Goal: Task Accomplishment & Management: Use online tool/utility

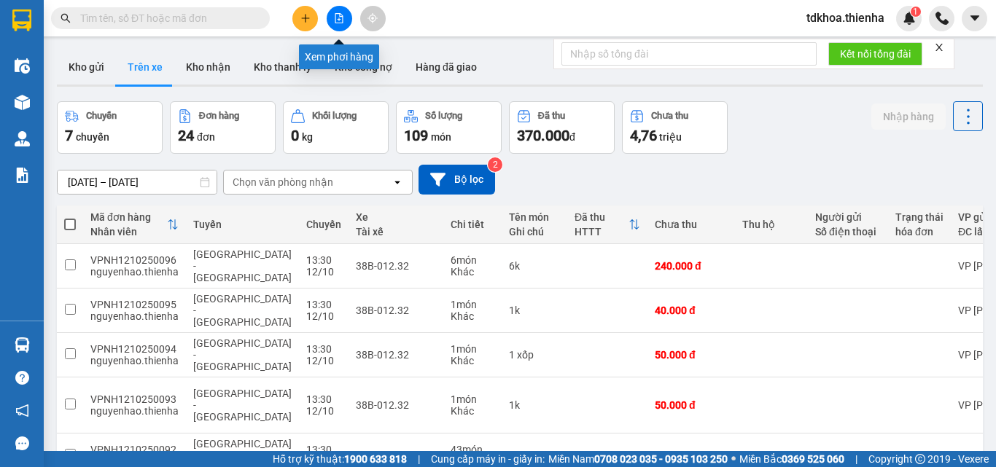
click at [336, 23] on icon "file-add" at bounding box center [339, 18] width 8 height 10
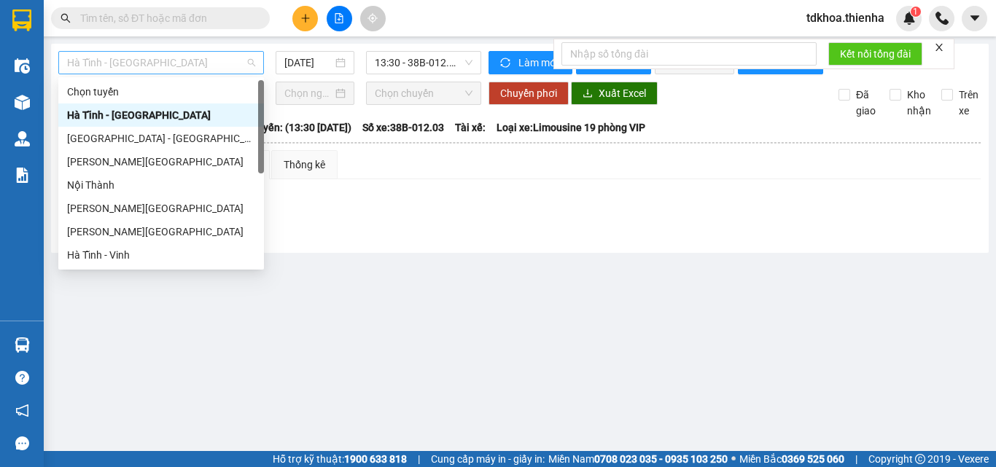
click at [126, 64] on span "Hà Tĩnh - [GEOGRAPHIC_DATA]" at bounding box center [161, 63] width 188 height 22
click at [109, 139] on div "[GEOGRAPHIC_DATA] - [GEOGRAPHIC_DATA]" at bounding box center [161, 139] width 188 height 16
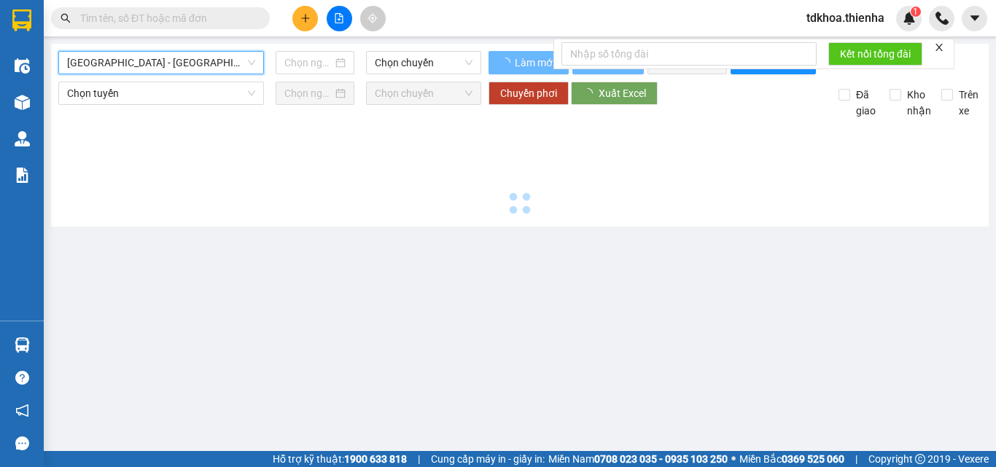
type input "[DATE]"
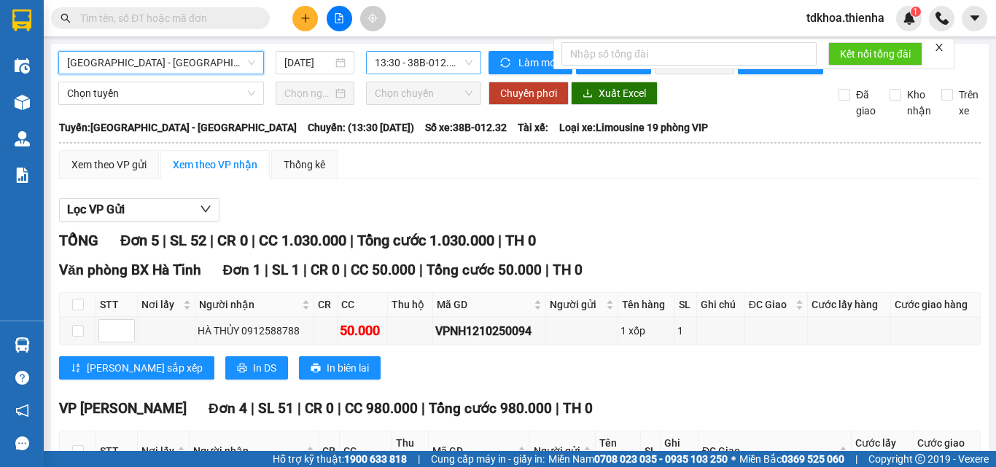
click at [392, 66] on span "13:30 - 38B-012.32" at bounding box center [424, 63] width 98 height 22
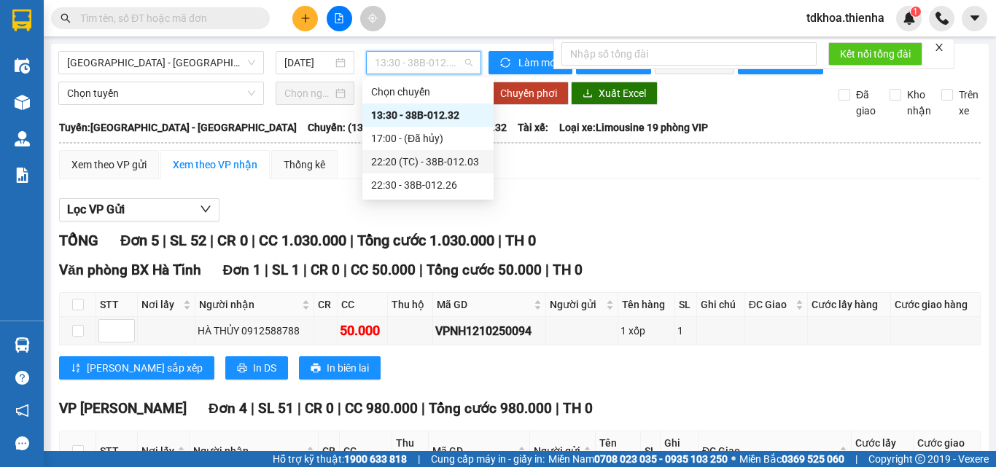
click at [419, 167] on div "22:20 (TC) - 38B-012.03" at bounding box center [428, 162] width 114 height 16
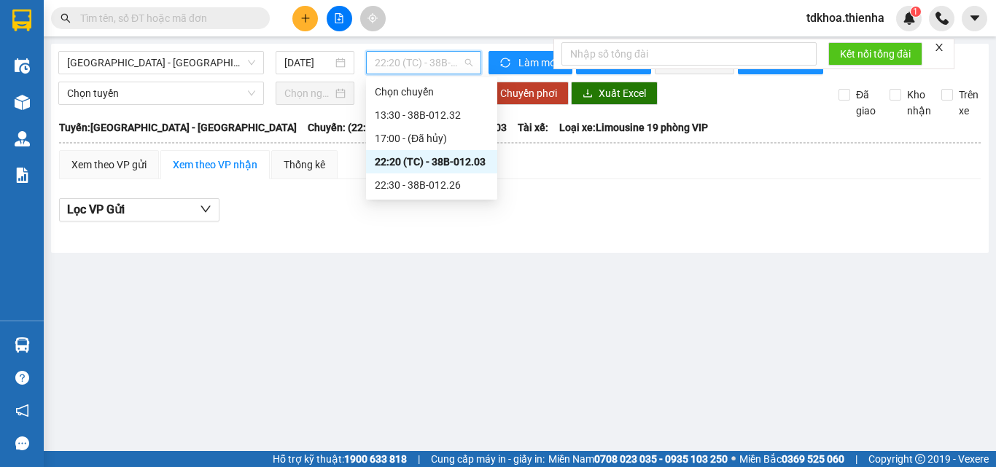
click at [395, 63] on span "22:20 (TC) - 38B-012.03" at bounding box center [424, 63] width 98 height 22
click at [435, 183] on div "22:30 - 38B-012.26" at bounding box center [432, 185] width 114 height 16
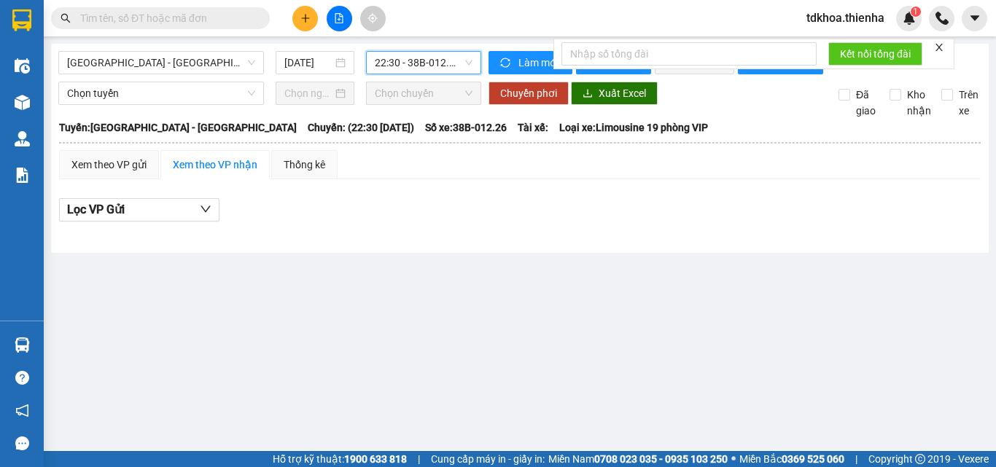
click at [384, 65] on span "22:30 - 38B-012.26" at bounding box center [424, 63] width 98 height 22
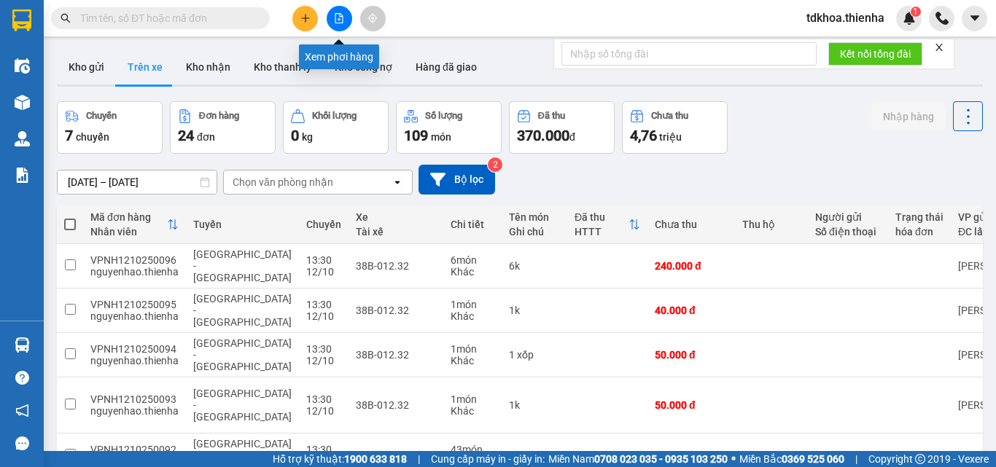
click at [339, 25] on button at bounding box center [340, 19] width 26 height 26
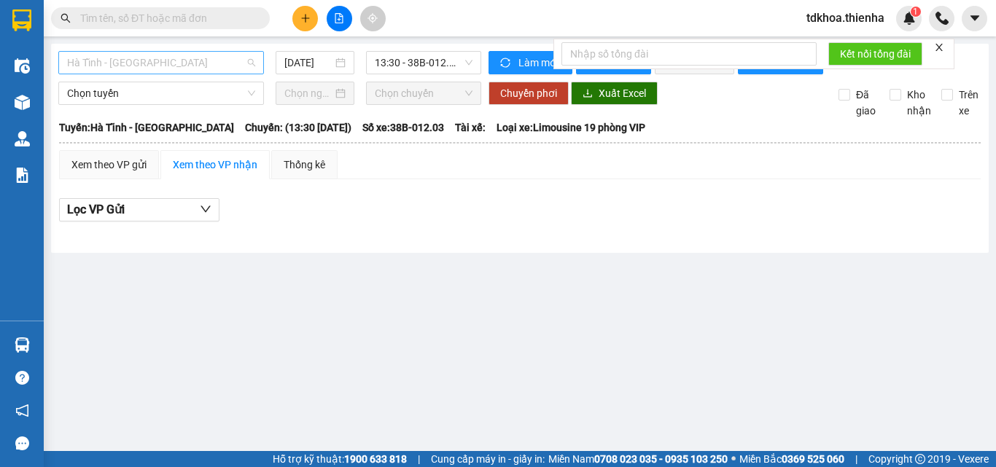
click at [228, 58] on span "Hà Tĩnh - [GEOGRAPHIC_DATA]" at bounding box center [161, 63] width 188 height 22
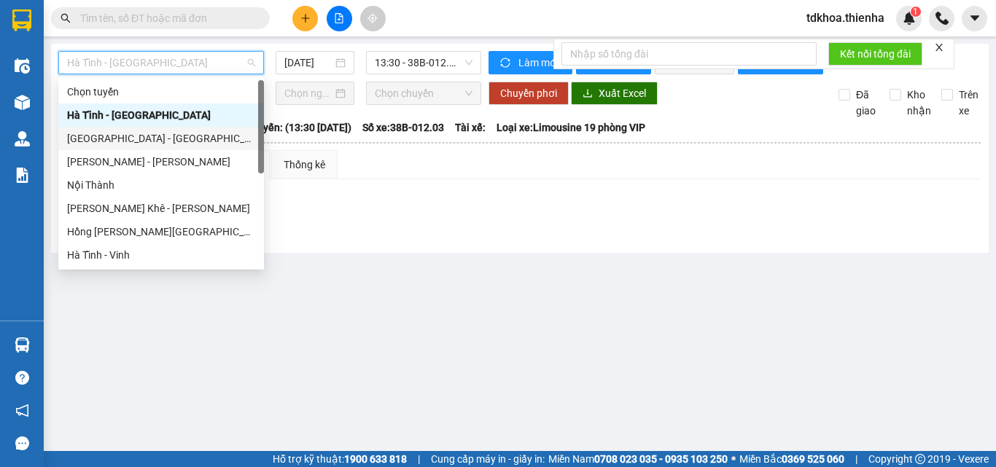
click at [101, 135] on div "[GEOGRAPHIC_DATA] - [GEOGRAPHIC_DATA]" at bounding box center [161, 139] width 188 height 16
type input "[DATE]"
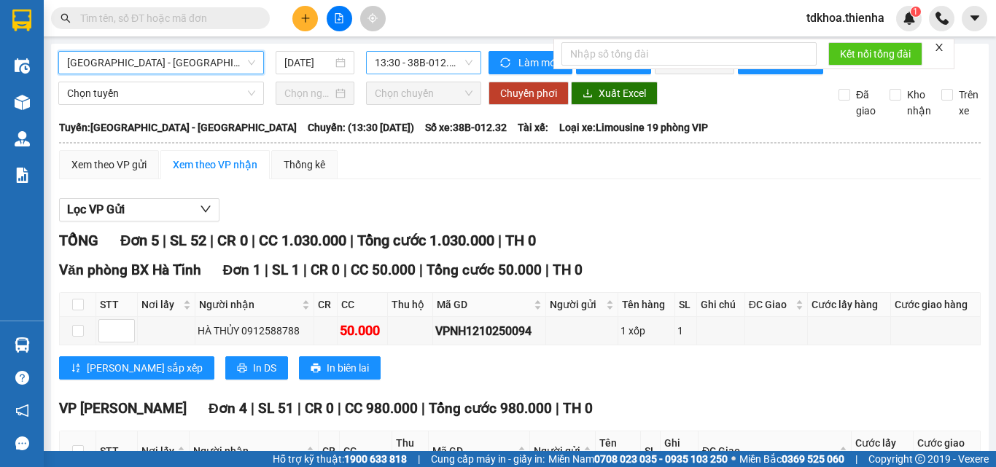
click at [432, 69] on span "13:30 - 38B-012.32" at bounding box center [424, 63] width 98 height 22
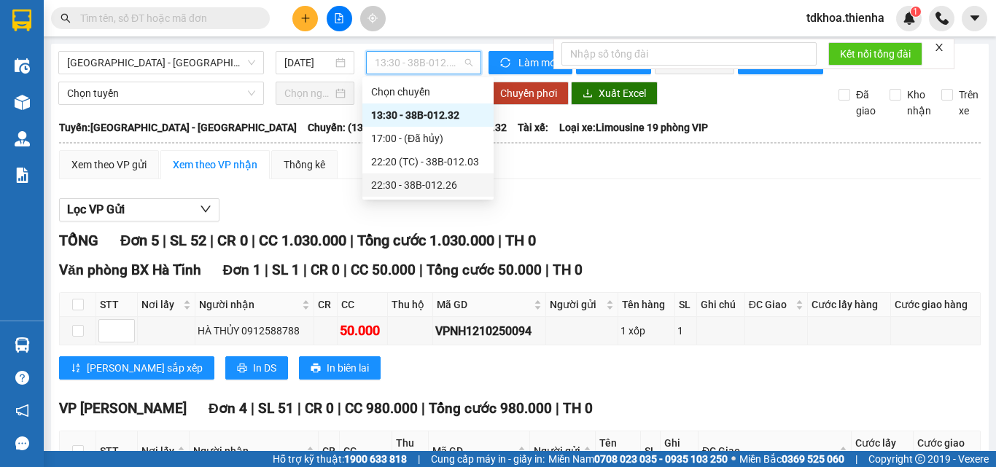
click at [412, 192] on div "22:30 - 38B-012.26" at bounding box center [428, 185] width 114 height 16
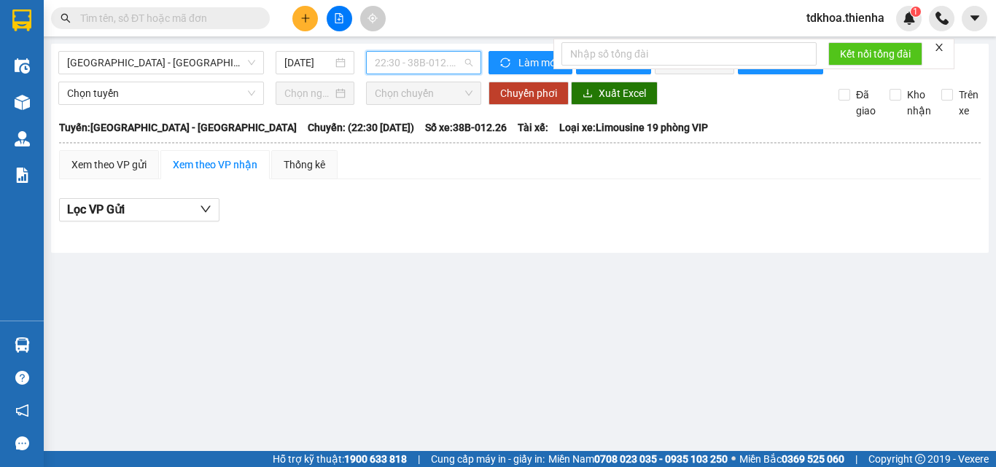
click at [422, 56] on span "22:30 - 38B-012.26" at bounding box center [424, 63] width 98 height 22
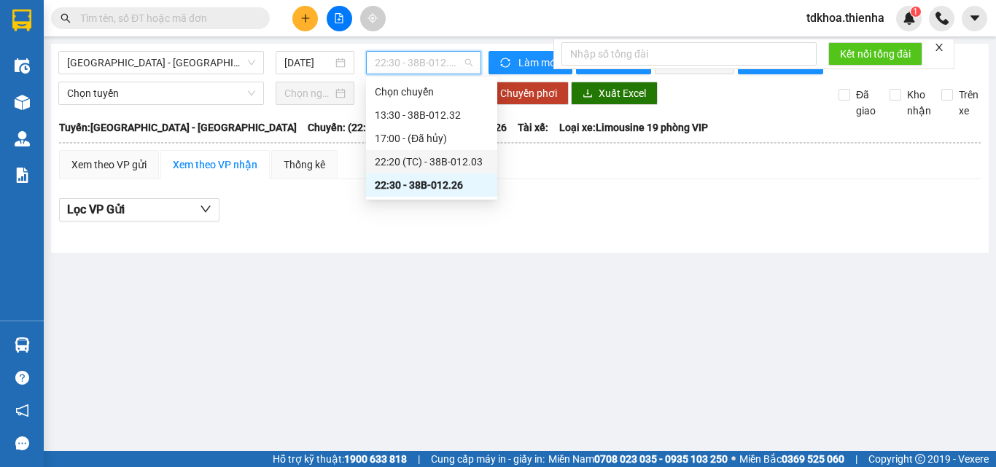
click at [451, 160] on div "22:20 (TC) - 38B-012.03" at bounding box center [432, 162] width 114 height 16
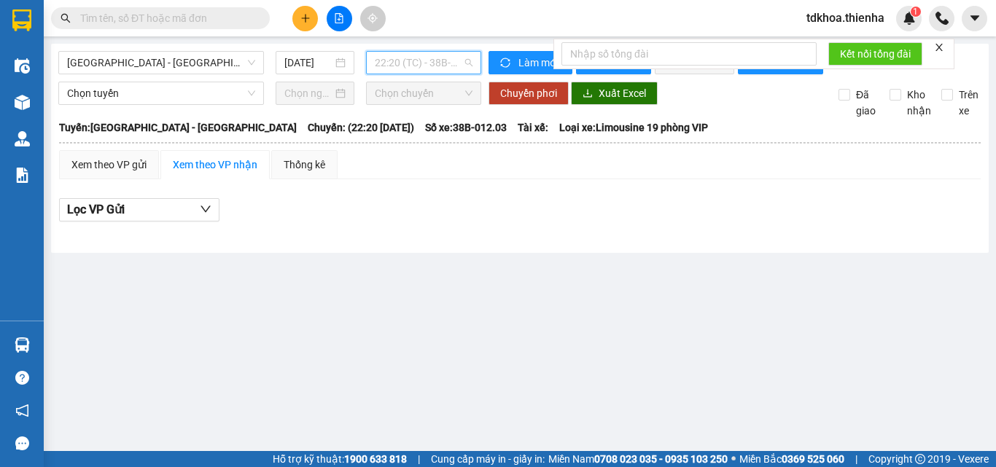
click at [428, 67] on span "22:20 (TC) - 38B-012.03" at bounding box center [424, 63] width 98 height 22
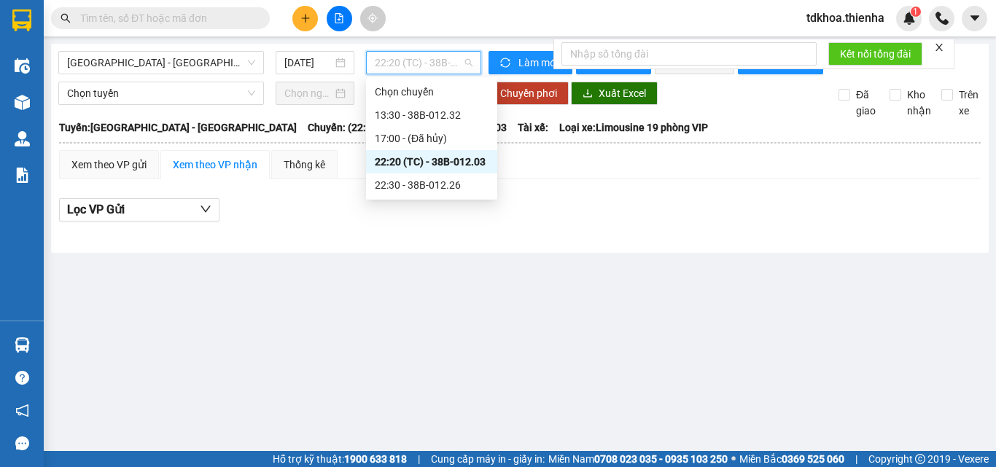
click at [467, 157] on div "22:20 (TC) - 38B-012.03" at bounding box center [432, 162] width 114 height 16
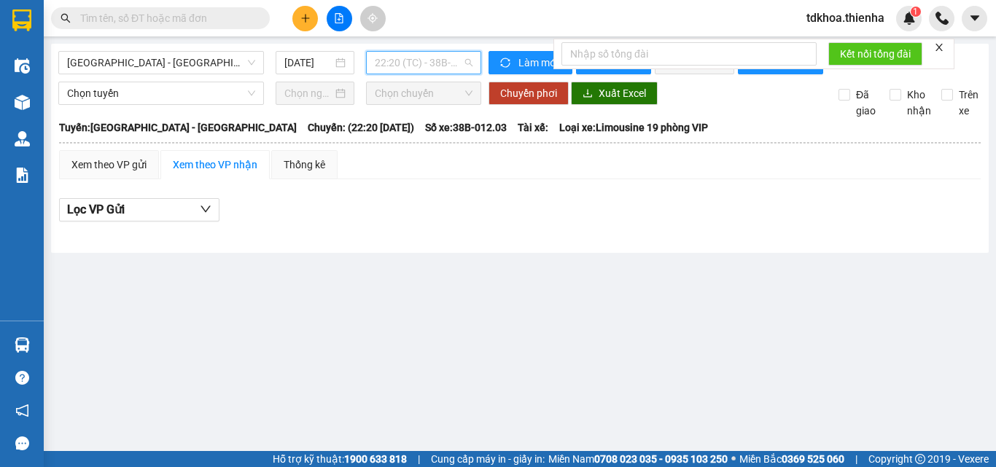
click at [429, 59] on span "22:20 (TC) - 38B-012.03" at bounding box center [424, 63] width 98 height 22
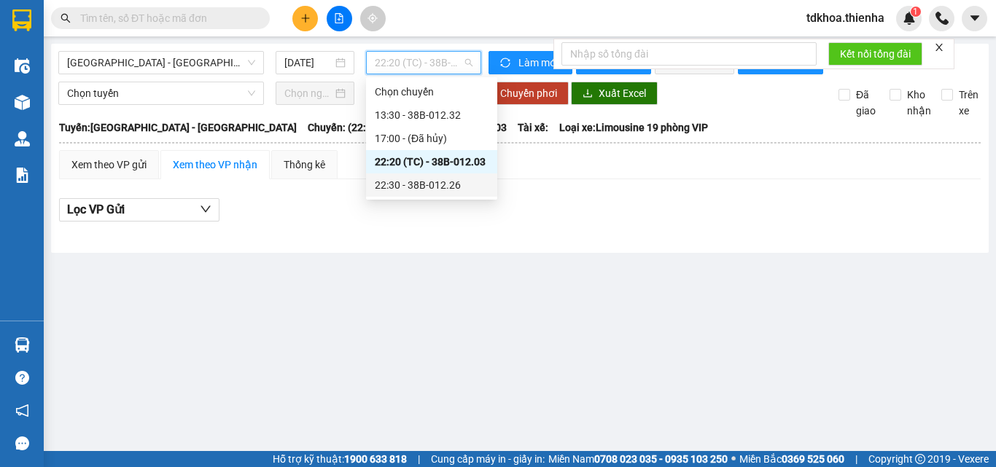
click at [454, 193] on div "22:30 - 38B-012.26" at bounding box center [432, 185] width 114 height 16
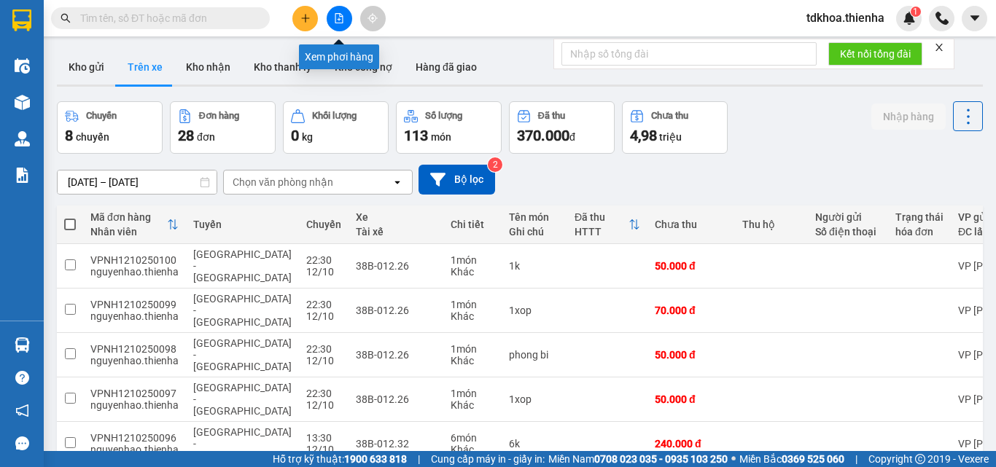
click at [337, 15] on icon "file-add" at bounding box center [339, 18] width 10 height 10
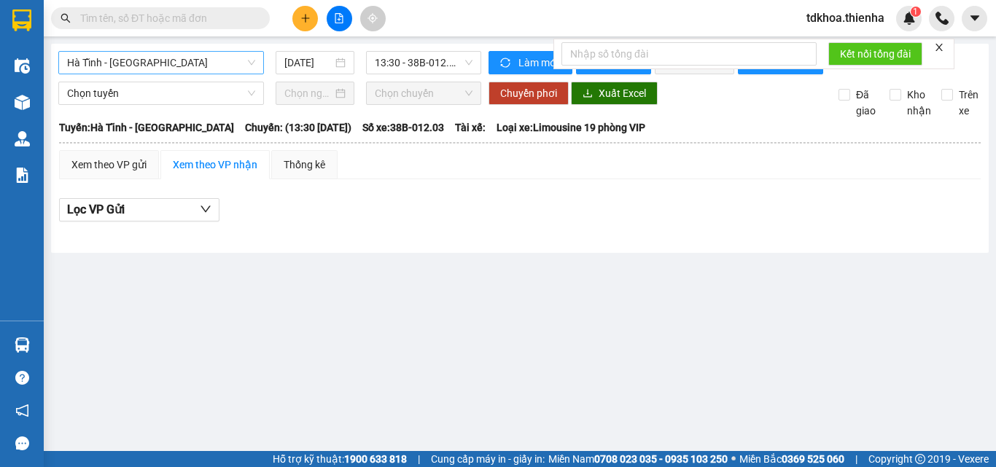
click at [209, 58] on span "Hà Tĩnh - [GEOGRAPHIC_DATA]" at bounding box center [161, 63] width 188 height 22
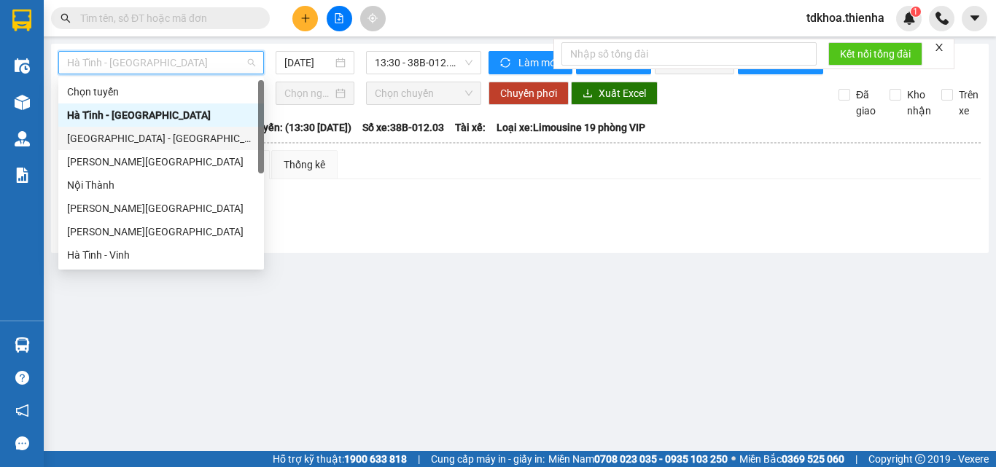
click at [117, 139] on div "[GEOGRAPHIC_DATA] - [GEOGRAPHIC_DATA]" at bounding box center [161, 139] width 188 height 16
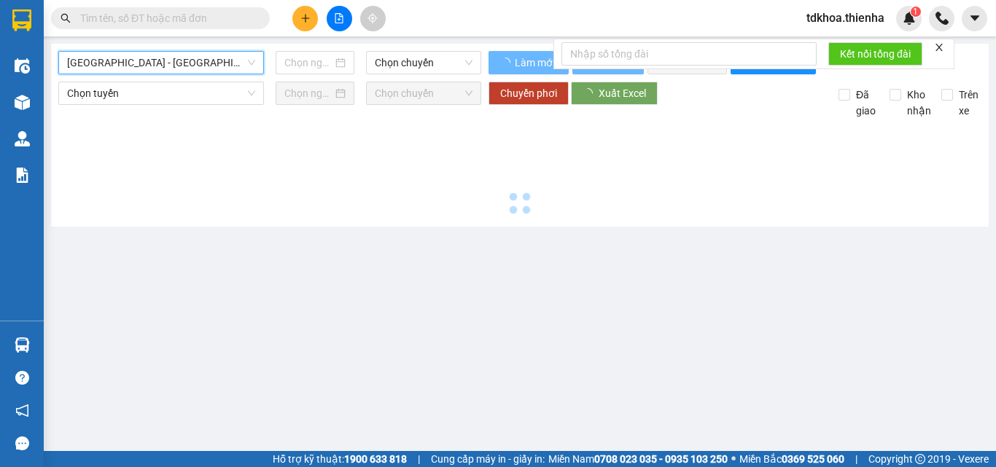
type input "[DATE]"
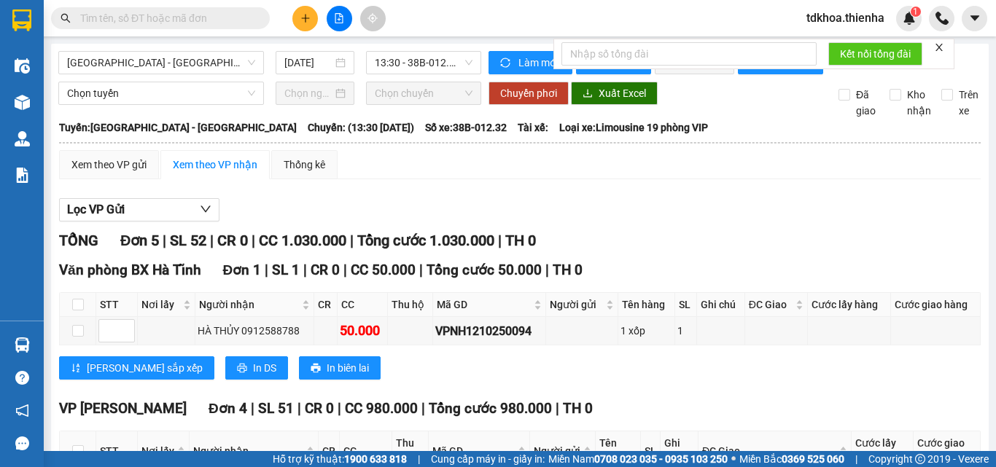
click at [942, 44] on icon "close" at bounding box center [939, 47] width 10 height 10
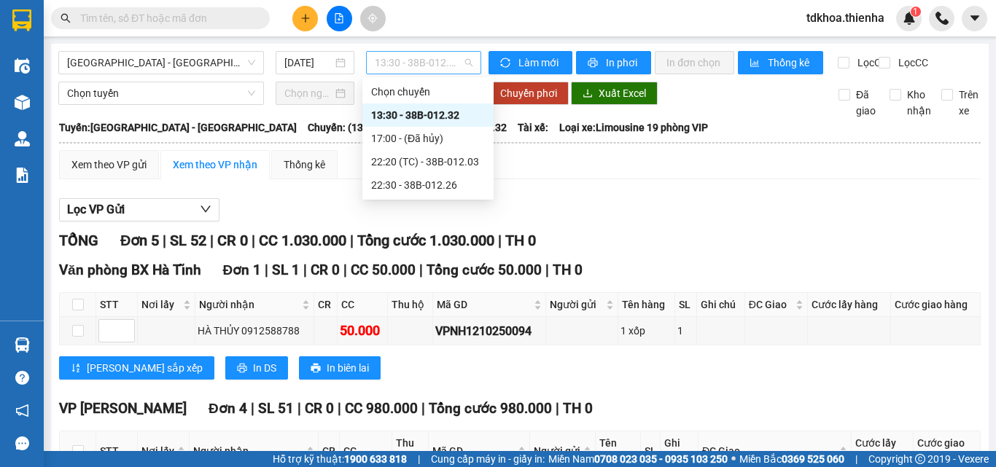
click at [426, 63] on span "13:30 - 38B-012.32" at bounding box center [424, 63] width 98 height 22
click at [420, 164] on div "22:20 (TC) - 38B-012.03" at bounding box center [428, 162] width 114 height 16
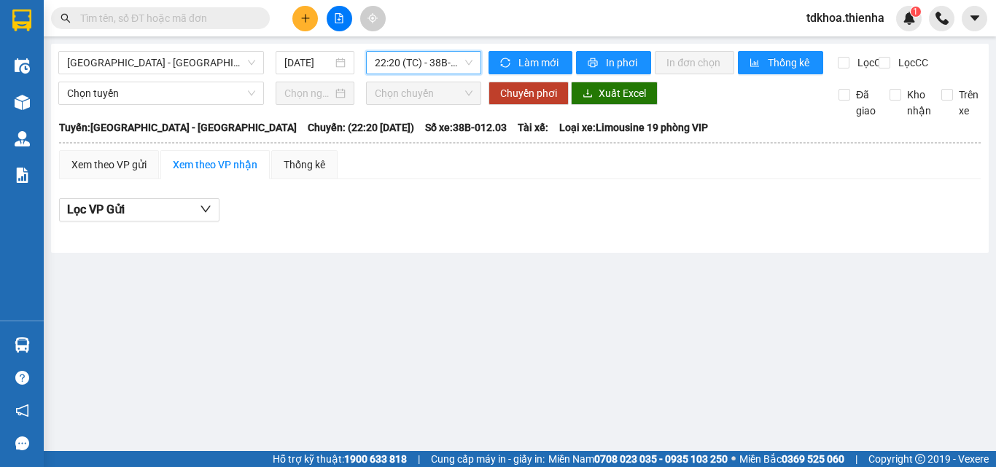
click at [403, 71] on span "22:20 (TC) - 38B-012.03" at bounding box center [424, 63] width 98 height 22
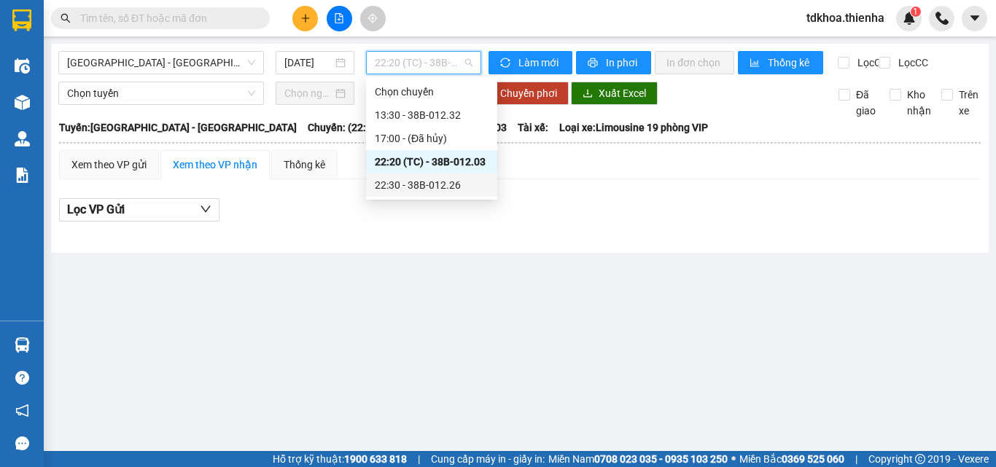
click at [411, 185] on div "22:30 - 38B-012.26" at bounding box center [432, 185] width 114 height 16
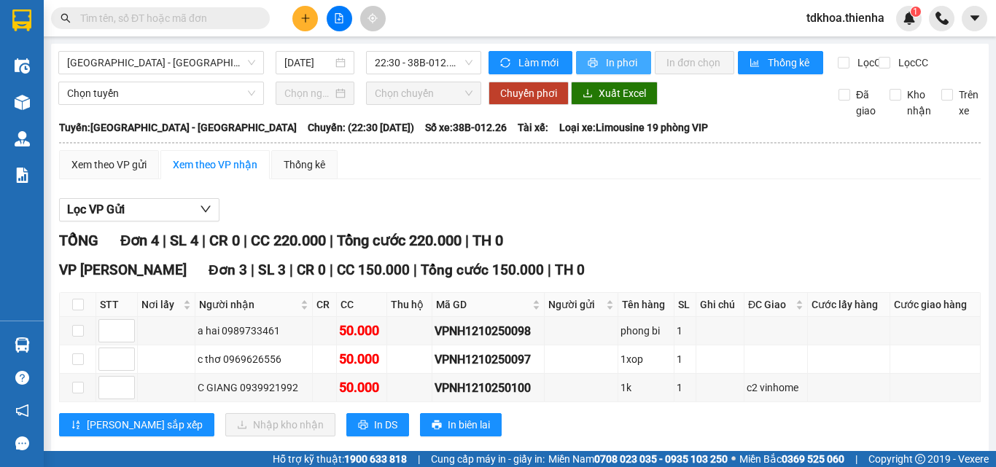
click at [616, 57] on span "In phơi" at bounding box center [623, 63] width 34 height 16
click at [618, 64] on span "In phơi" at bounding box center [623, 63] width 34 height 16
click at [606, 61] on span "In phơi" at bounding box center [623, 63] width 34 height 16
click at [437, 66] on span "22:30 - 38B-012.26" at bounding box center [424, 63] width 98 height 22
click at [622, 64] on span "In phơi" at bounding box center [623, 63] width 34 height 16
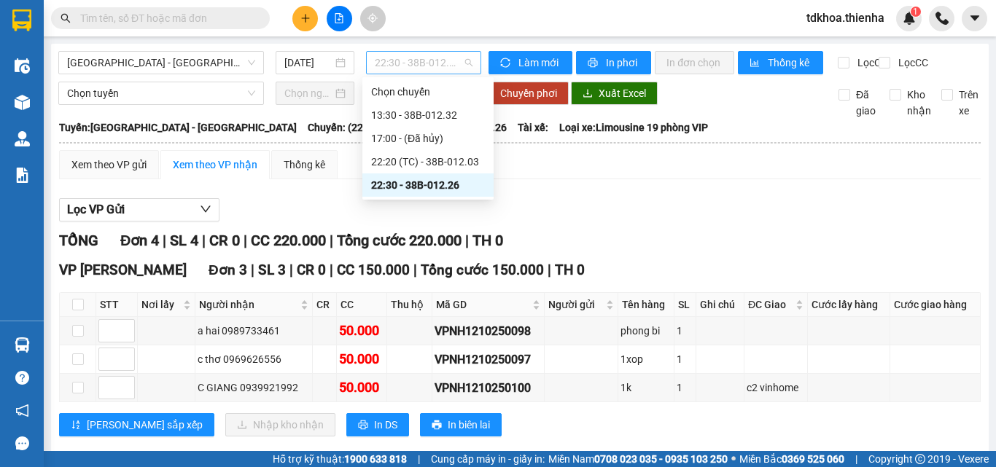
click at [424, 60] on span "22:30 - 38B-012.26" at bounding box center [424, 63] width 98 height 22
click at [430, 120] on div "13:30 - 38B-012.32" at bounding box center [428, 115] width 114 height 16
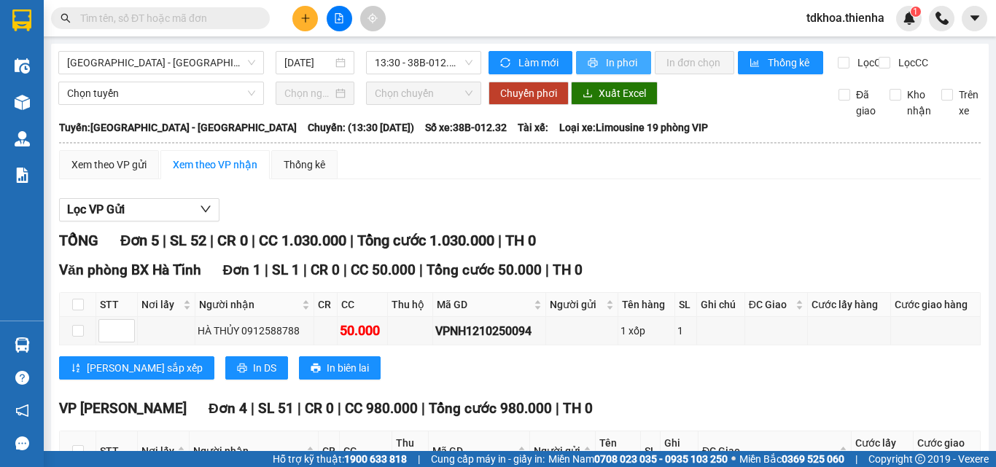
click at [622, 63] on span "In phơi" at bounding box center [623, 63] width 34 height 16
